Goal: Information Seeking & Learning: Learn about a topic

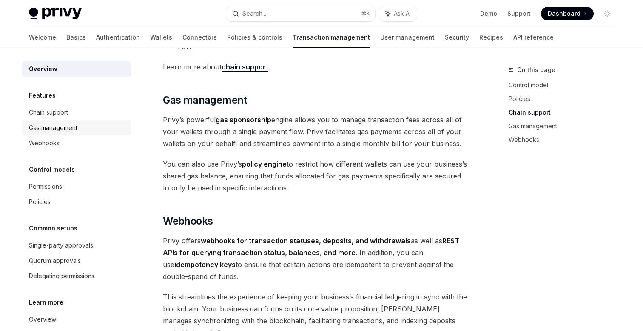
click at [55, 126] on div "Gas management" at bounding box center [53, 128] width 49 height 10
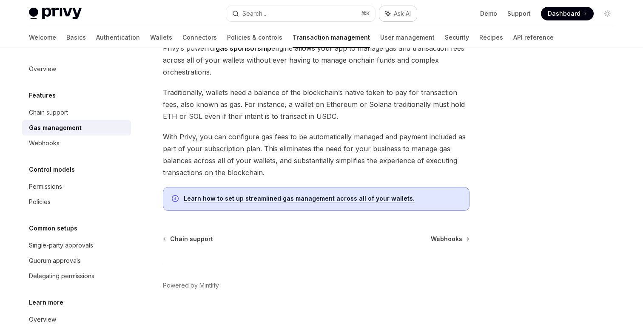
scroll to position [71, 0]
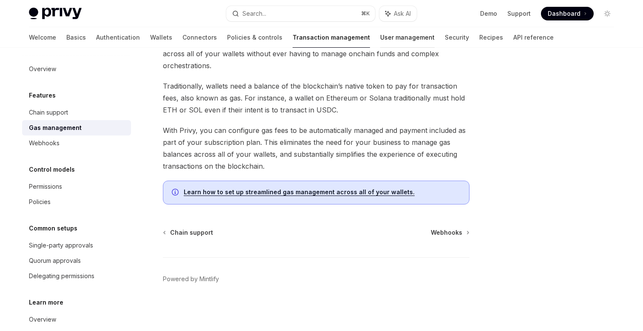
click at [380, 42] on link "User management" at bounding box center [407, 37] width 54 height 20
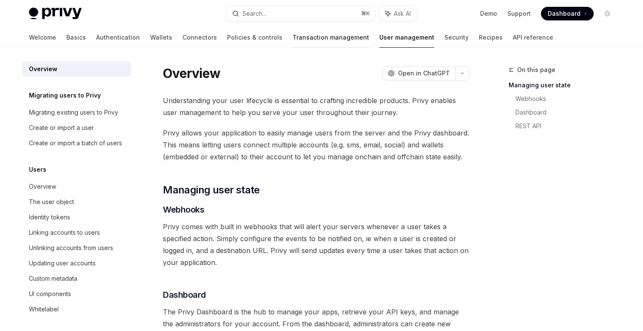
click at [299, 37] on link "Transaction management" at bounding box center [331, 37] width 77 height 20
type textarea "*"
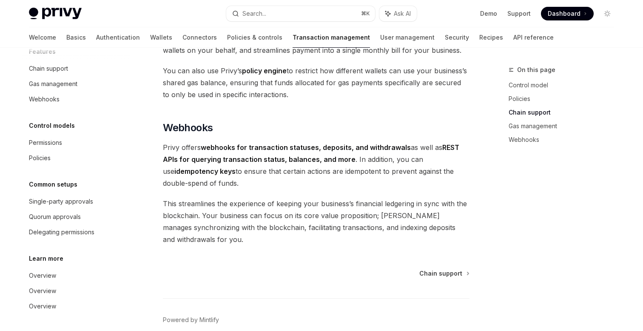
scroll to position [818, 0]
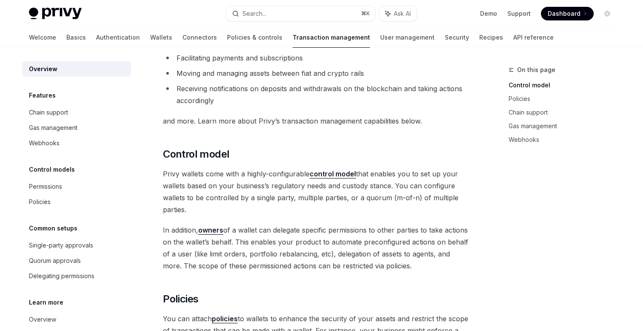
scroll to position [96, 0]
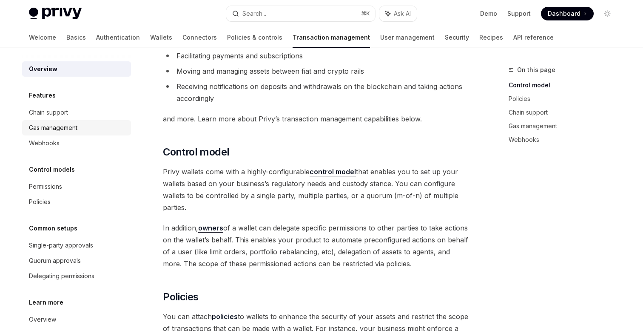
click at [63, 130] on div "Gas management" at bounding box center [53, 128] width 49 height 10
type textarea "*"
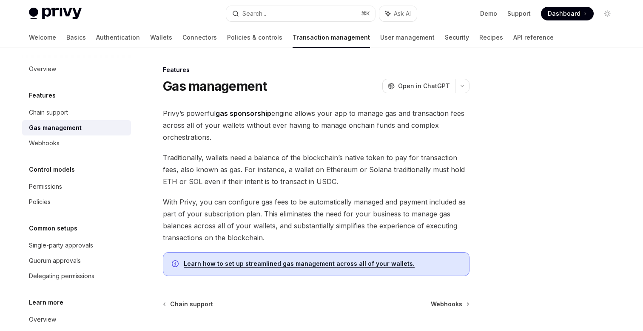
click at [257, 160] on span "Traditionally, wallets need a balance of the blockchain’s native token to pay f…" at bounding box center [316, 169] width 307 height 36
click at [321, 171] on span "Traditionally, wallets need a balance of the blockchain’s native token to pay f…" at bounding box center [316, 169] width 307 height 36
click at [343, 184] on span "Traditionally, wallets need a balance of the blockchain’s native token to pay f…" at bounding box center [316, 169] width 307 height 36
click at [554, 11] on span "Dashboard" at bounding box center [564, 13] width 33 height 9
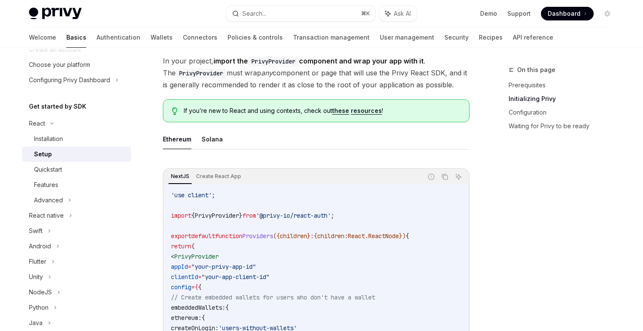
scroll to position [190, 0]
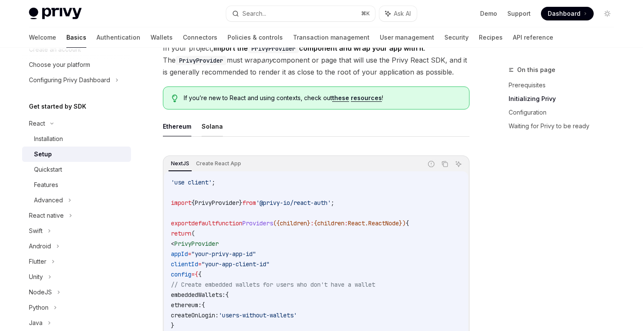
click at [212, 125] on button "Solana" at bounding box center [212, 126] width 21 height 20
click at [180, 126] on button "Ethereum" at bounding box center [177, 126] width 29 height 20
type textarea "*"
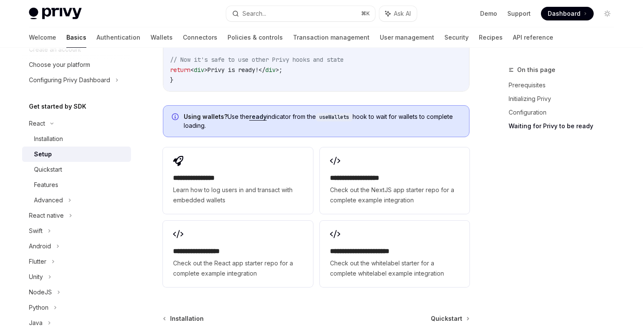
scroll to position [1049, 0]
